Goal: Find specific page/section: Find specific page/section

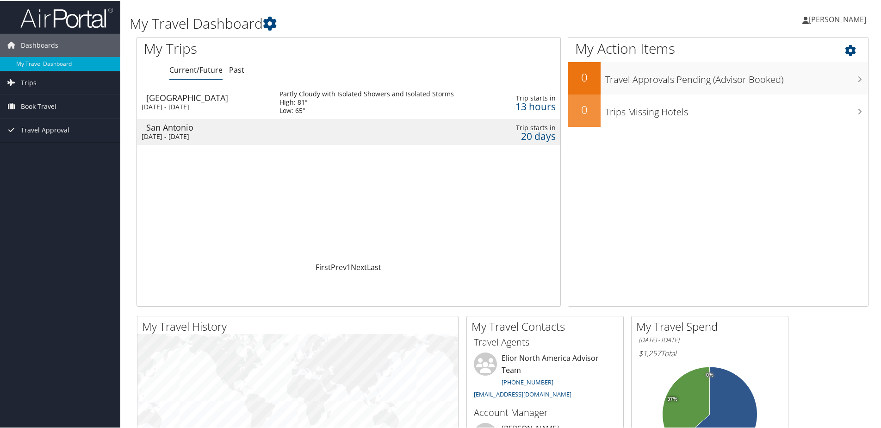
click at [845, 48] on icon at bounding box center [858, 47] width 27 height 16
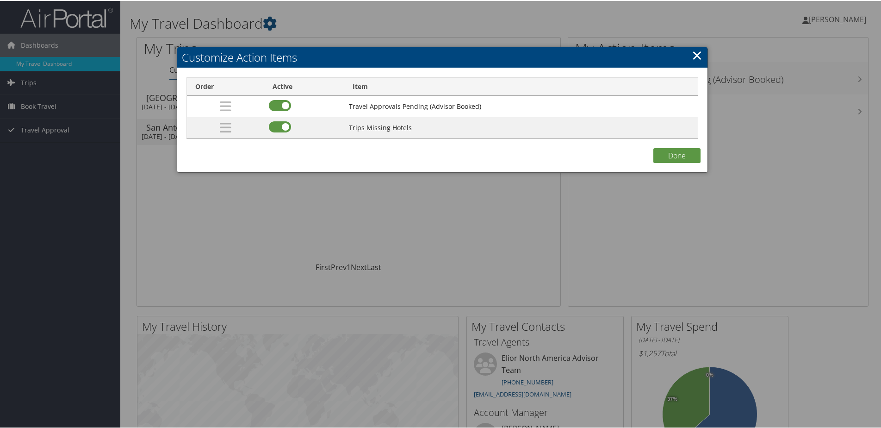
click at [692, 58] on link "×" at bounding box center [697, 54] width 11 height 19
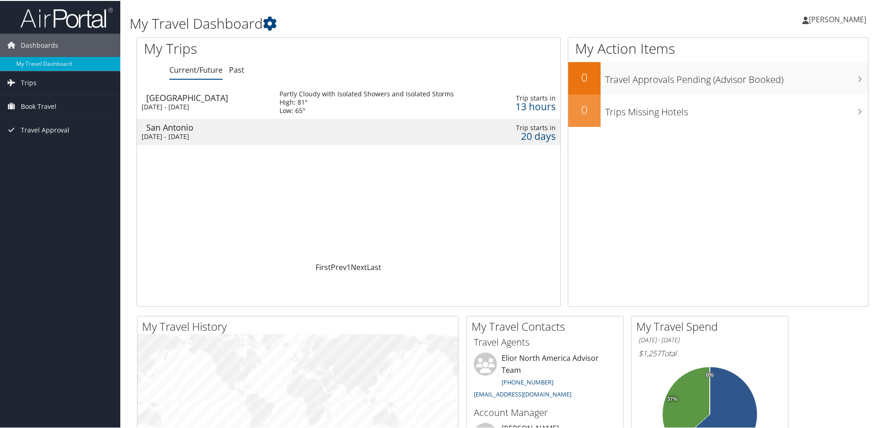
click at [831, 17] on span "[PERSON_NAME]" at bounding box center [837, 18] width 57 height 10
click at [773, 80] on link "View Travel Profile" at bounding box center [812, 82] width 103 height 16
